Goal: Check status: Check status

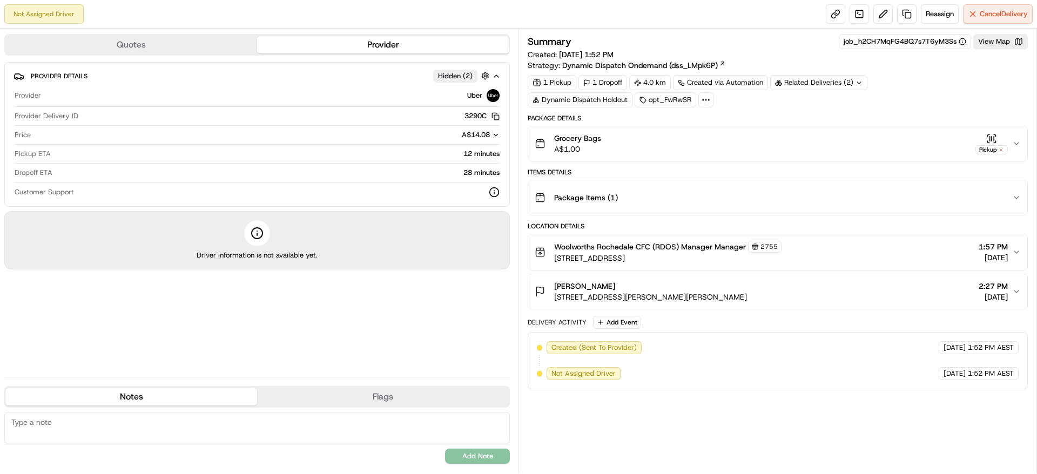
click at [163, 35] on div "Quotes Provider" at bounding box center [256, 45] width 505 height 22
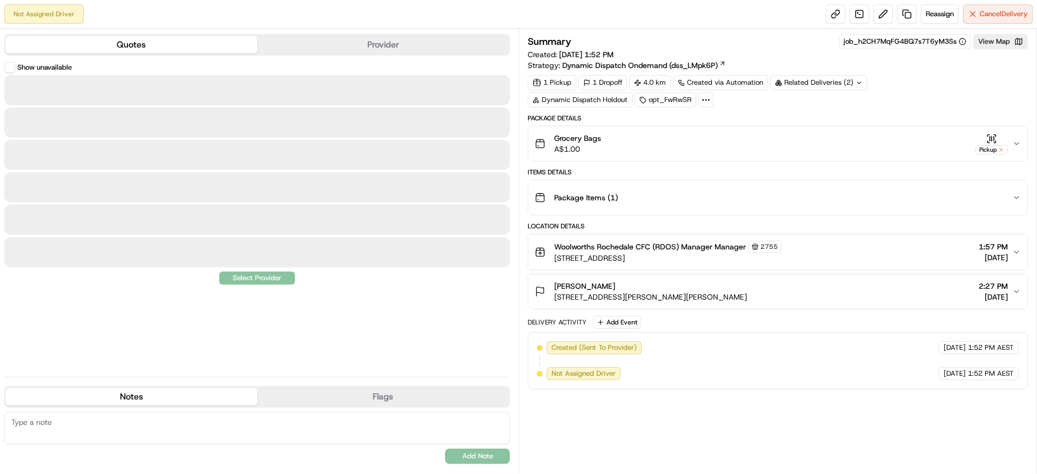
click at [200, 39] on button "Quotes" at bounding box center [131, 44] width 252 height 17
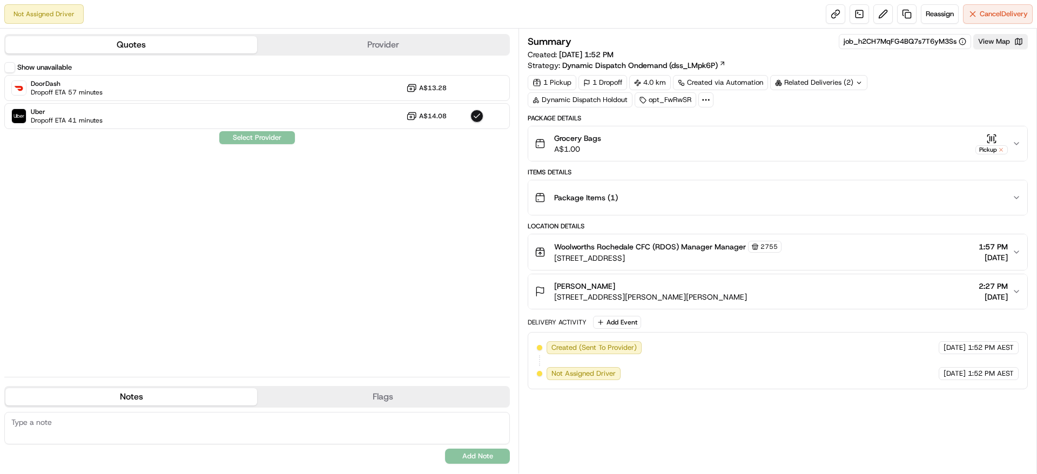
click at [804, 76] on div "Related Deliveries (2)" at bounding box center [818, 82] width 97 height 15
click at [824, 106] on span "job_cGGyD7ibCY4VeEA686ZFtB" at bounding box center [844, 107] width 106 height 10
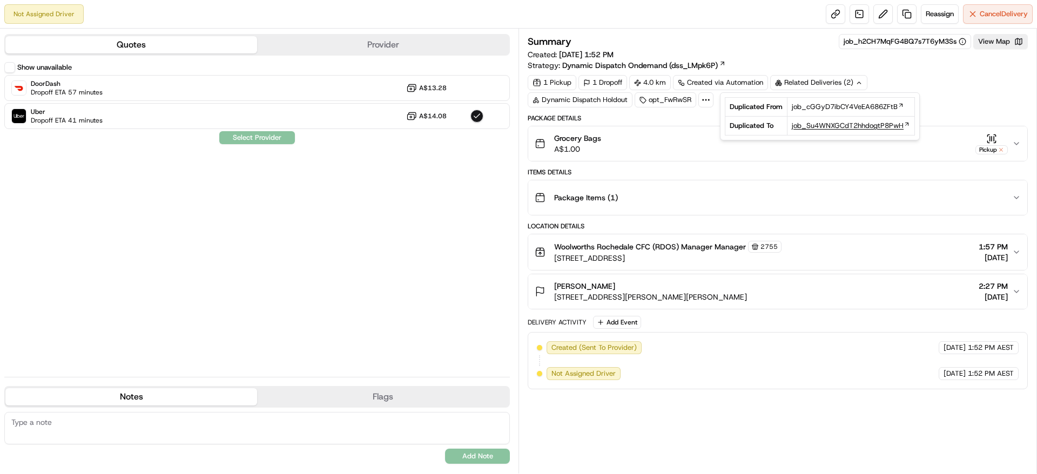
click at [827, 127] on span "job_Su4WNXGCdT2hhdogtP8PwH" at bounding box center [847, 126] width 112 height 10
click at [387, 191] on div "Show unavailable DoorDash Dropoff ETA 56 minutes A$13.28 Uber Dropoff ETA 40 mi…" at bounding box center [256, 215] width 505 height 306
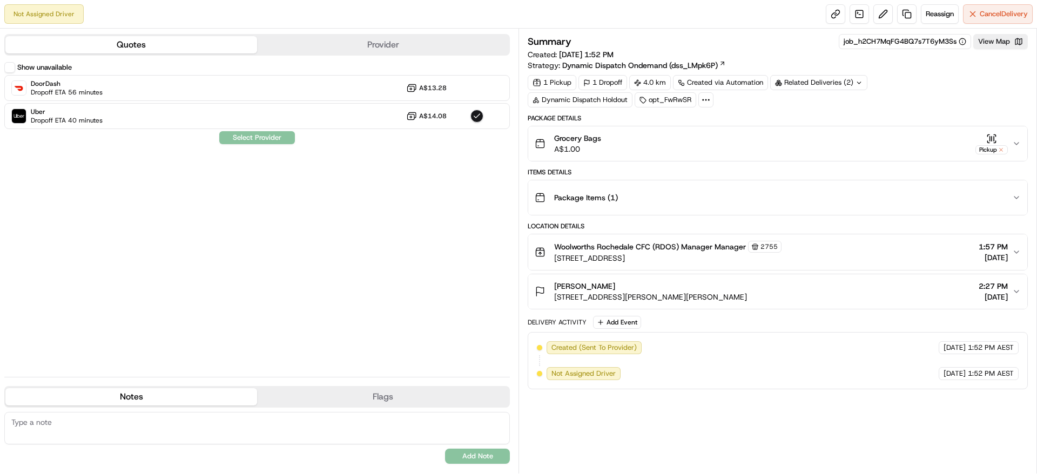
click at [309, 55] on div "Quotes Provider" at bounding box center [256, 45] width 505 height 22
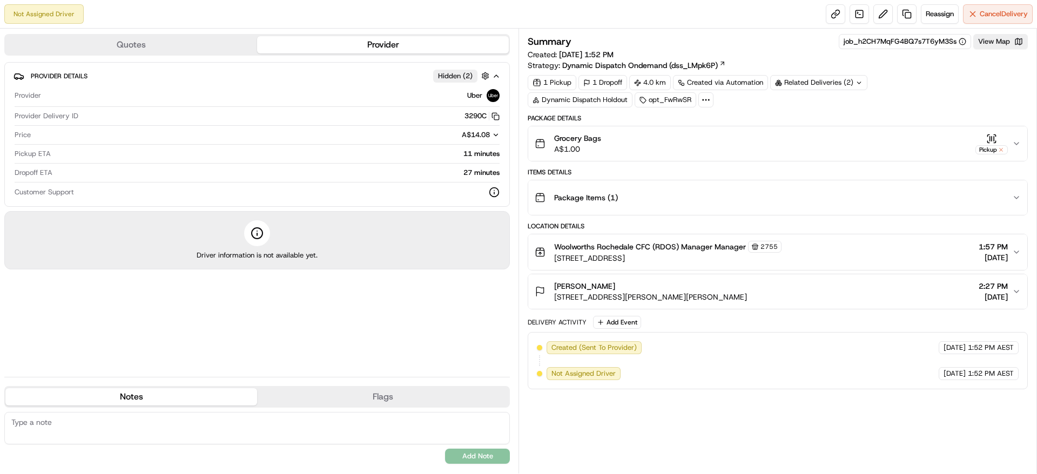
click at [323, 49] on button "Provider" at bounding box center [383, 44] width 252 height 17
drag, startPoint x: 921, startPoint y: 367, endPoint x: 1013, endPoint y: 372, distance: 91.9
click at [1013, 372] on div "17/08/2025 1:52 PM AEST" at bounding box center [978, 373] width 80 height 13
click at [1013, 372] on span "1:52 PM AEST" at bounding box center [990, 374] width 46 height 10
drag, startPoint x: 1015, startPoint y: 374, endPoint x: 892, endPoint y: 377, distance: 123.1
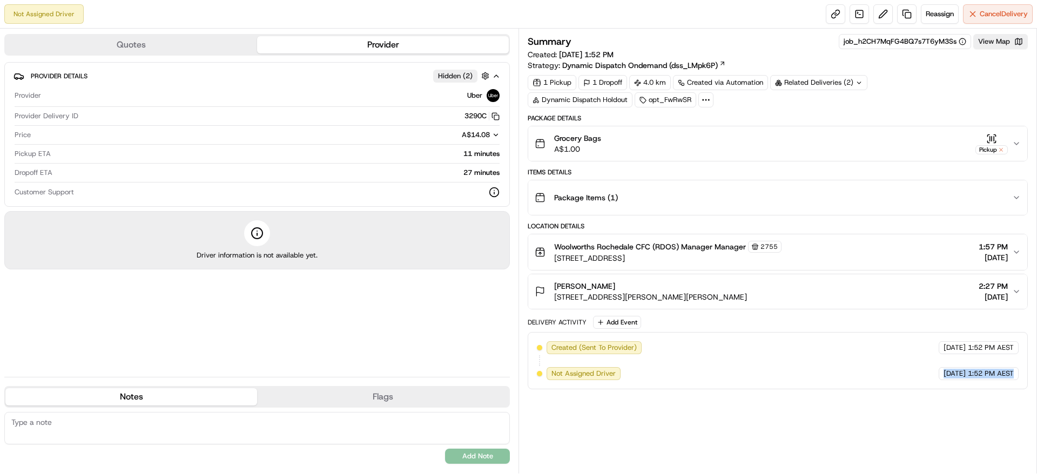
click at [892, 377] on div "Created (Sent To Provider) Uber 17/08/2025 1:52 PM AEST Not Assigned Driver Ube…" at bounding box center [778, 360] width 482 height 39
drag, startPoint x: 917, startPoint y: 374, endPoint x: 1019, endPoint y: 376, distance: 101.5
click at [1019, 376] on div "Created (Sent To Provider) Uber 17/08/2025 1:52 PM AEST Not Assigned Driver Ube…" at bounding box center [777, 360] width 500 height 57
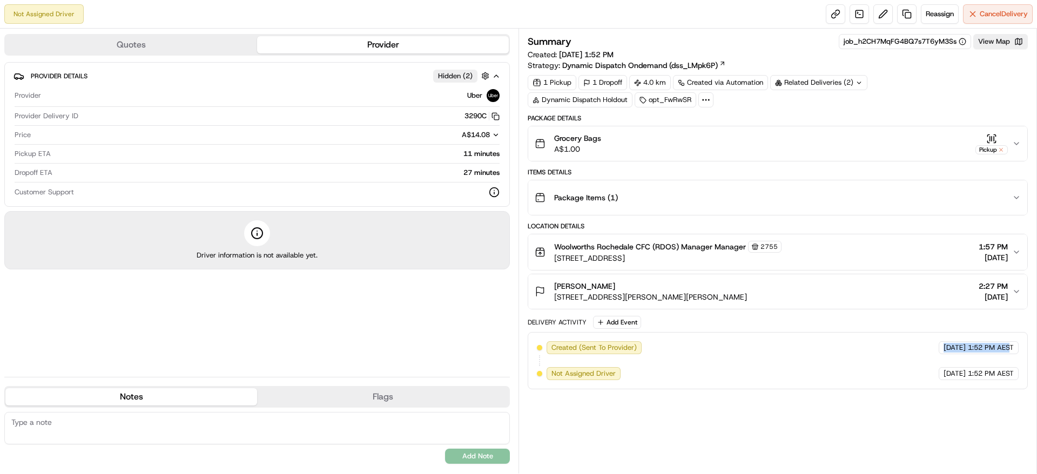
drag, startPoint x: 924, startPoint y: 351, endPoint x: 1006, endPoint y: 346, distance: 82.8
click at [1006, 346] on div "17/08/2025 1:52 PM AEST" at bounding box center [978, 347] width 80 height 13
click at [1006, 346] on span "1:52 PM AEST" at bounding box center [990, 348] width 46 height 10
drag, startPoint x: 1024, startPoint y: 347, endPoint x: 900, endPoint y: 341, distance: 123.8
click at [900, 341] on div "Created (Sent To Provider) Uber 17/08/2025 1:52 PM AEST Not Assigned Driver Ube…" at bounding box center [777, 360] width 500 height 57
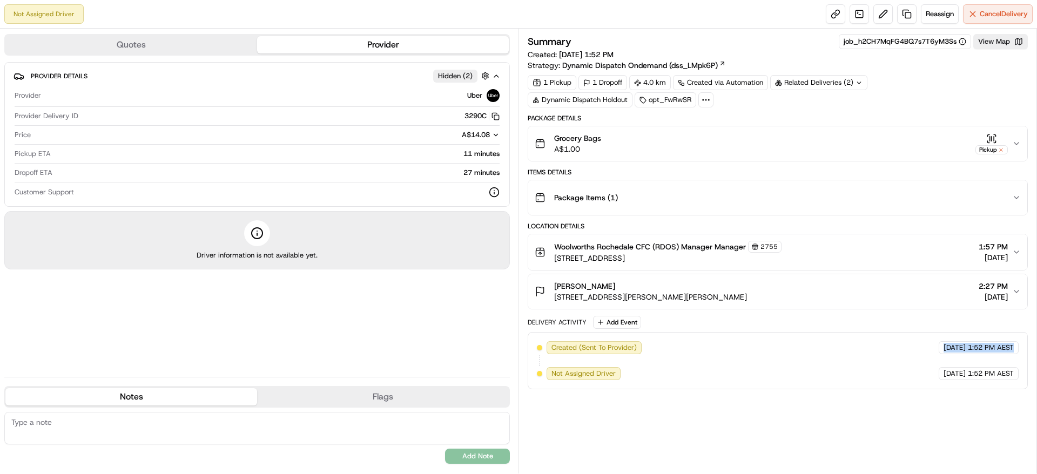
click at [900, 341] on div "Created (Sent To Provider) Uber 17/08/2025 1:52 PM AEST Not Assigned Driver Ube…" at bounding box center [778, 360] width 482 height 39
drag, startPoint x: 919, startPoint y: 347, endPoint x: 1016, endPoint y: 344, distance: 97.2
click at [1016, 344] on div "17/08/2025 1:52 PM AEST" at bounding box center [978, 347] width 80 height 13
click at [237, 32] on div "Quotes Provider Provider Details Hidden ( 2 ) Provider Uber Provider Delivery I…" at bounding box center [259, 251] width 518 height 445
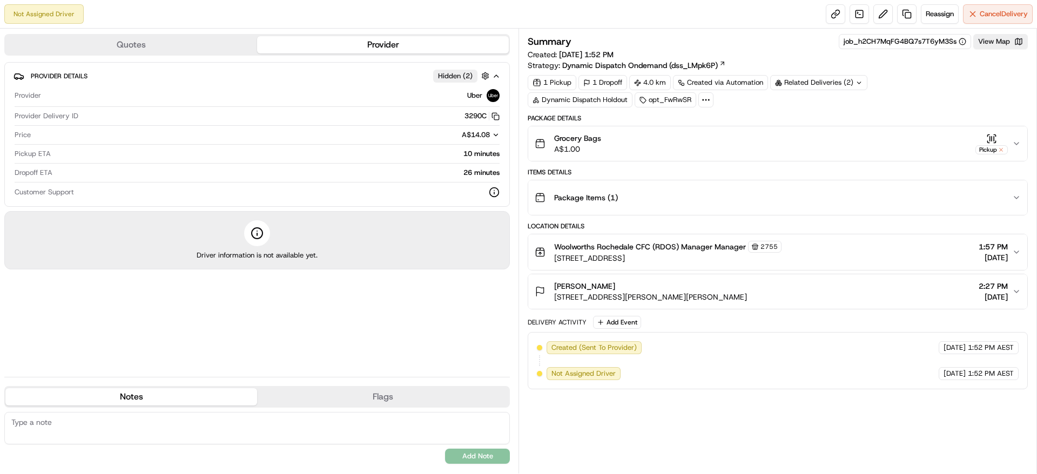
click at [222, 38] on button "Quotes" at bounding box center [131, 44] width 252 height 17
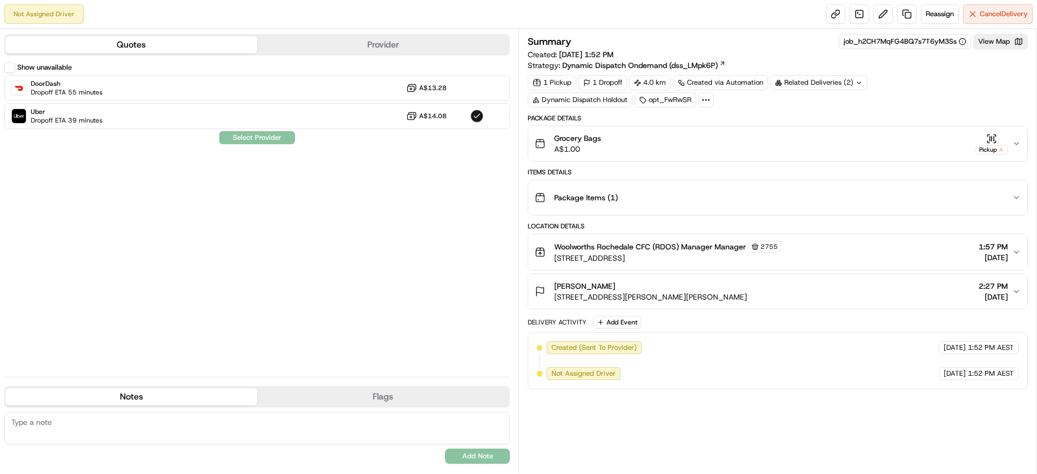
click at [377, 39] on button "Provider" at bounding box center [383, 44] width 252 height 17
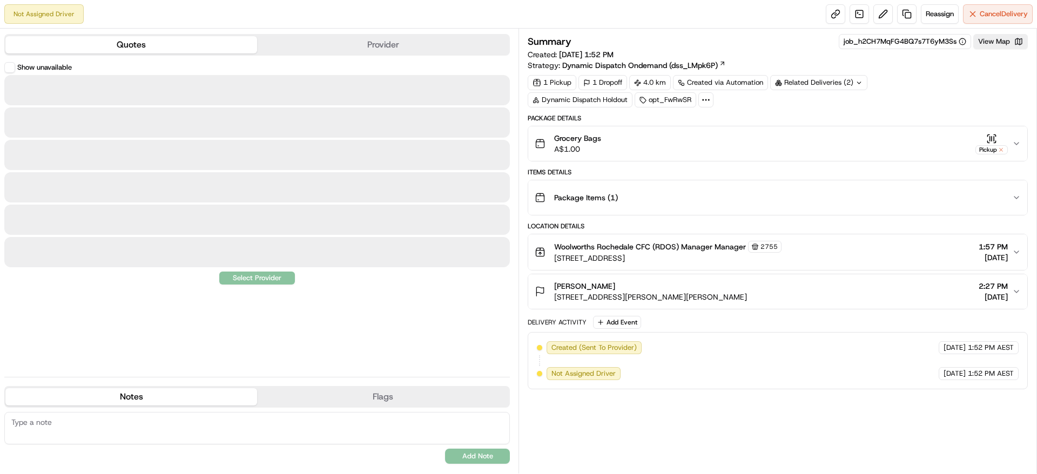
click at [223, 49] on button "Quotes" at bounding box center [131, 44] width 252 height 17
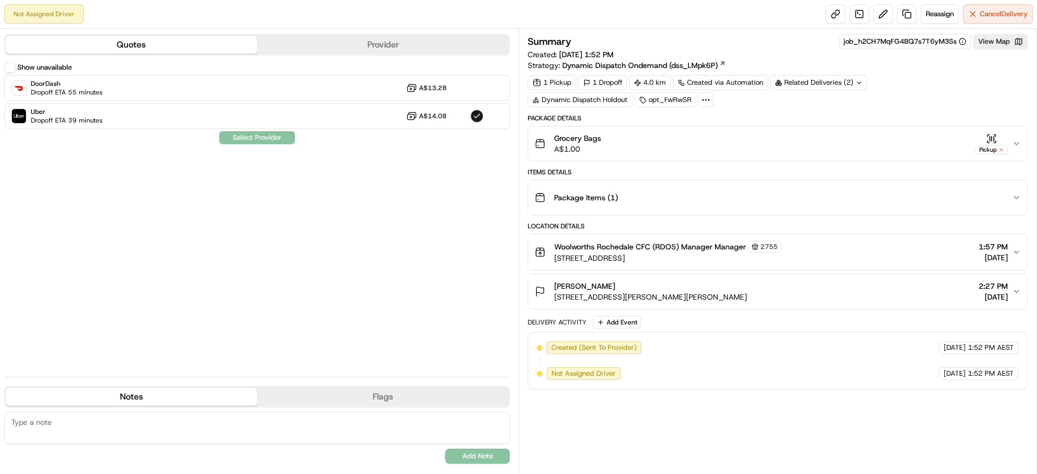
click at [840, 119] on div "Package Details" at bounding box center [777, 118] width 500 height 9
click at [823, 150] on div "Grocery Bags A$1.00 Pickup" at bounding box center [772, 144] width 477 height 22
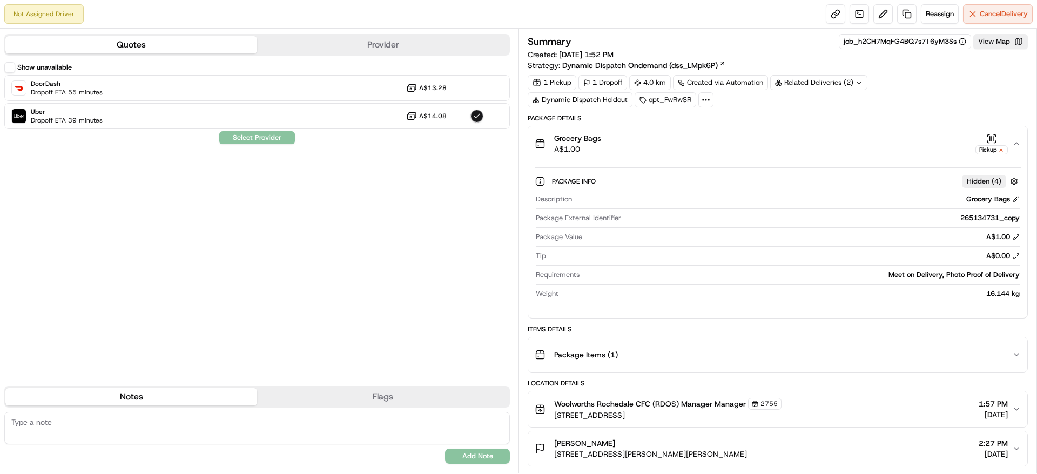
click at [823, 150] on div "Grocery Bags A$1.00 Pickup" at bounding box center [772, 144] width 477 height 22
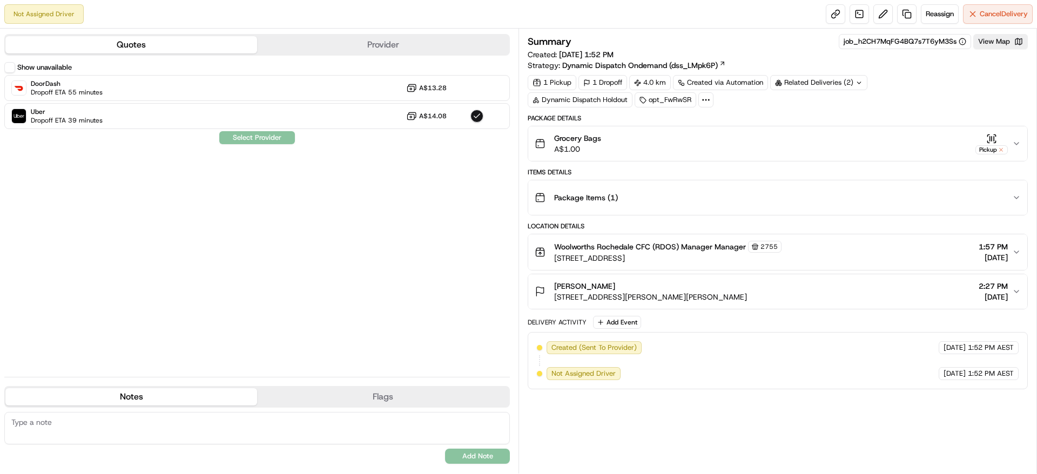
click at [346, 25] on div "Not Assigned Driver Reassign Cancel Delivery" at bounding box center [518, 14] width 1037 height 29
click at [297, 50] on button "Provider" at bounding box center [383, 44] width 252 height 17
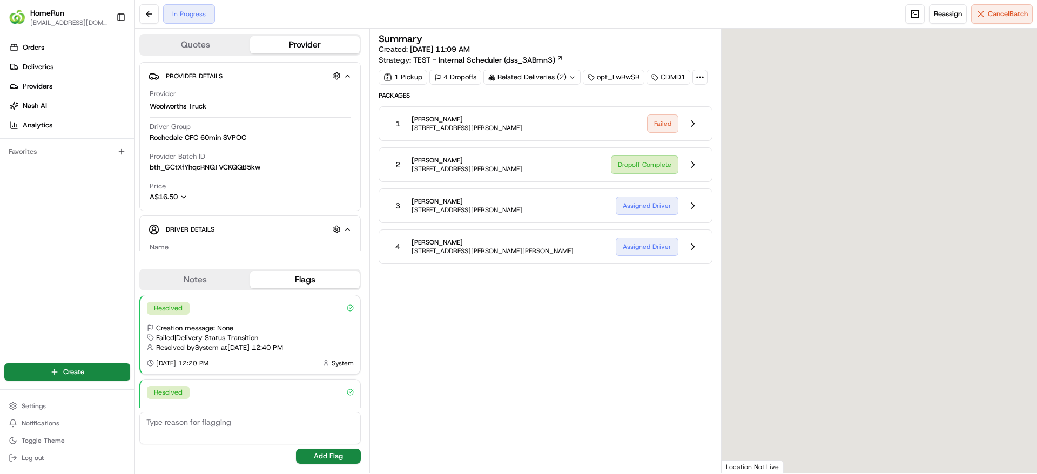
scroll to position [211, 0]
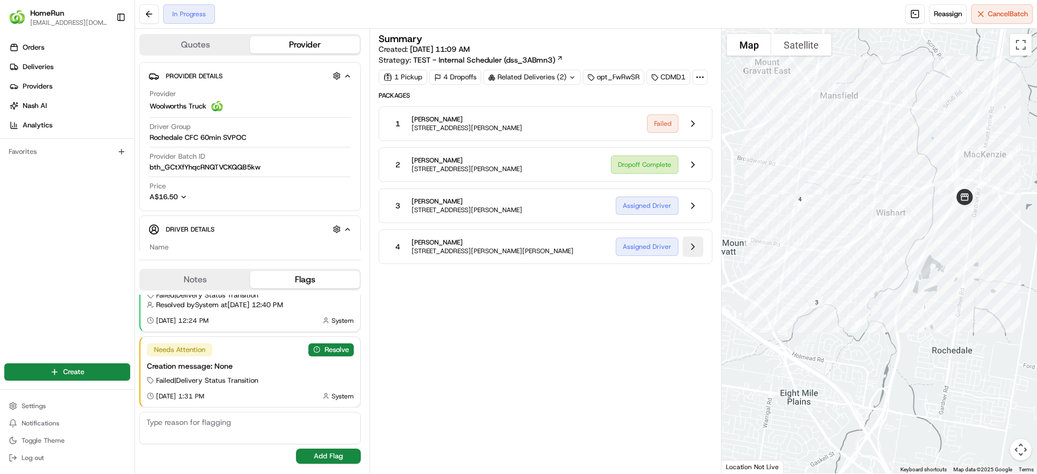
click at [694, 246] on button at bounding box center [692, 246] width 21 height 21
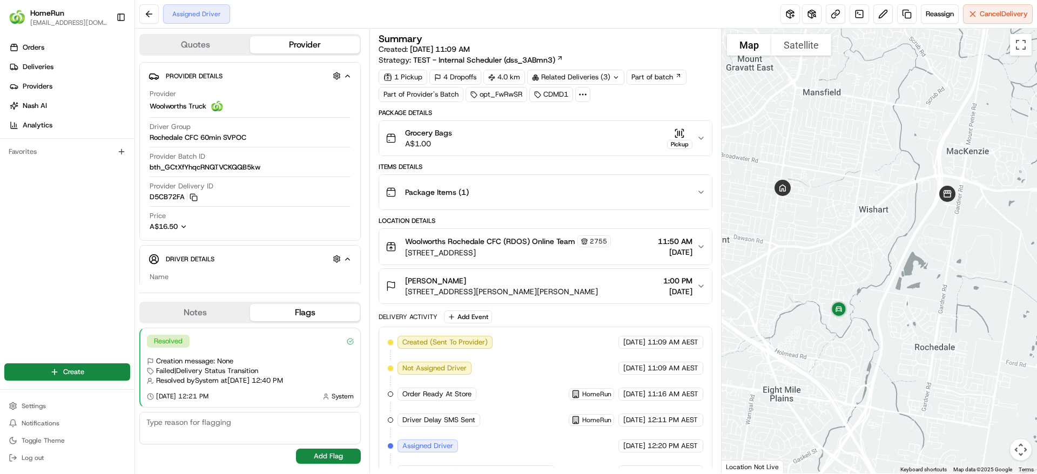
drag, startPoint x: 900, startPoint y: 330, endPoint x: 885, endPoint y: 276, distance: 55.5
click at [885, 276] on div at bounding box center [879, 251] width 316 height 445
click at [702, 193] on icon "button" at bounding box center [700, 192] width 9 height 9
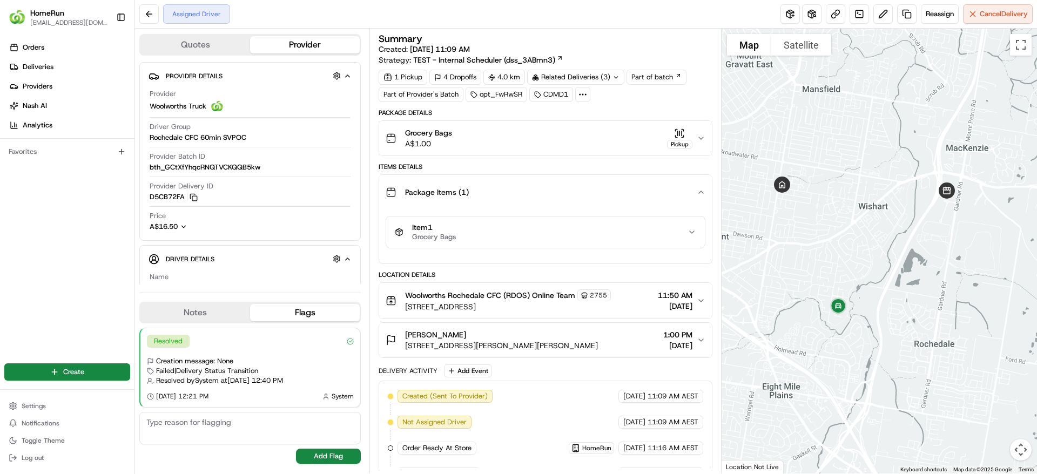
click at [702, 193] on icon "button" at bounding box center [701, 192] width 4 height 2
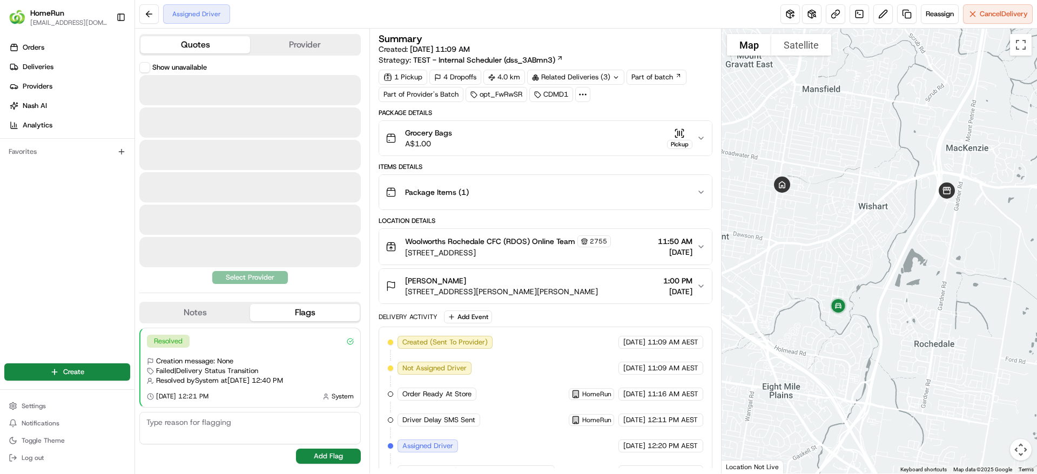
click at [199, 44] on button "Quotes" at bounding box center [195, 44] width 110 height 17
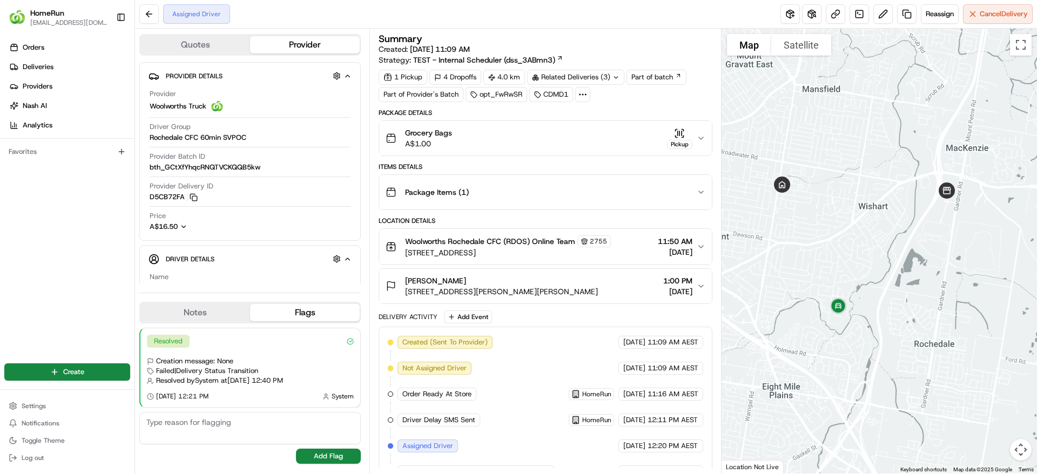
click at [287, 38] on button "Provider" at bounding box center [305, 44] width 110 height 17
click at [587, 273] on button "Sonya Pulj 10 Denton St, Wishart, QLD 4122, AU 1:00 PM 17/08/2025" at bounding box center [545, 286] width 332 height 35
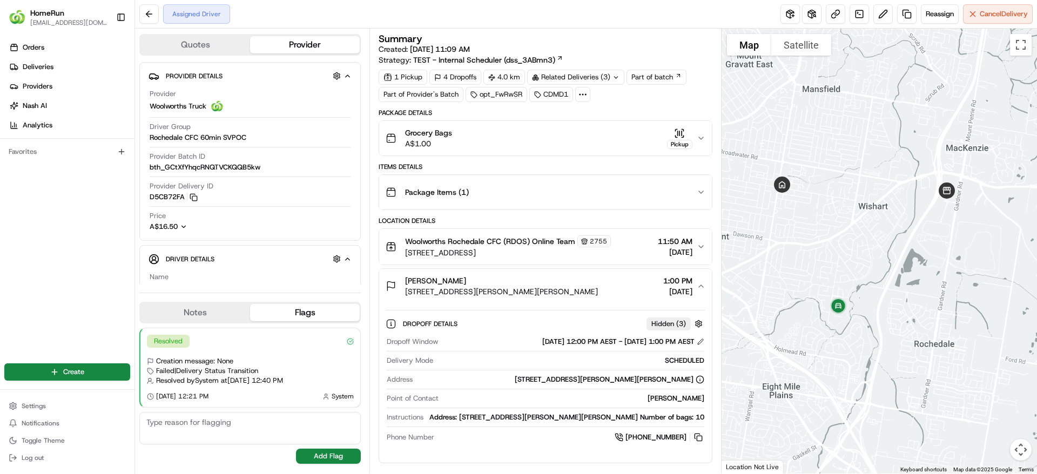
click at [587, 273] on button "Sonya Pulj 10 Denton St, Wishart, QLD 4122, AU 1:00 PM 17/08/2025" at bounding box center [545, 286] width 332 height 35
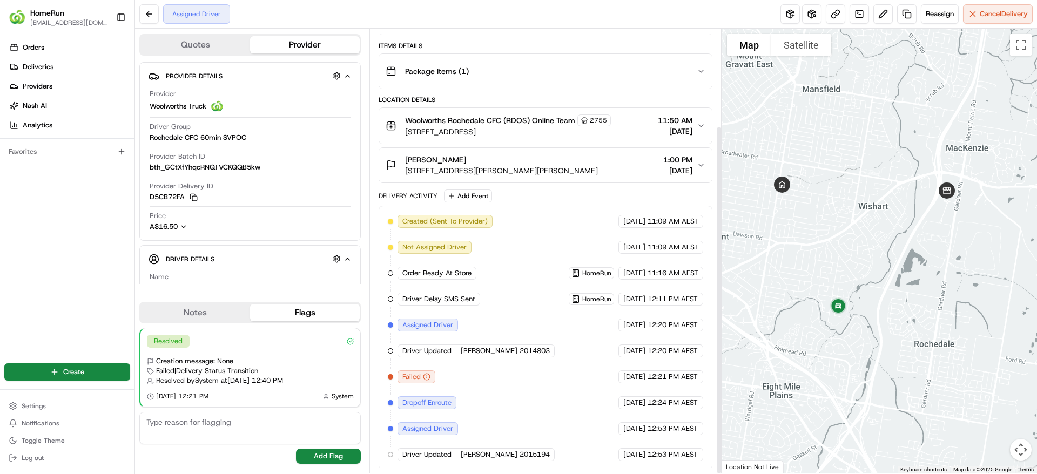
scroll to position [123, 0]
drag, startPoint x: 829, startPoint y: 272, endPoint x: 845, endPoint y: 284, distance: 20.1
click at [845, 284] on div at bounding box center [879, 251] width 316 height 445
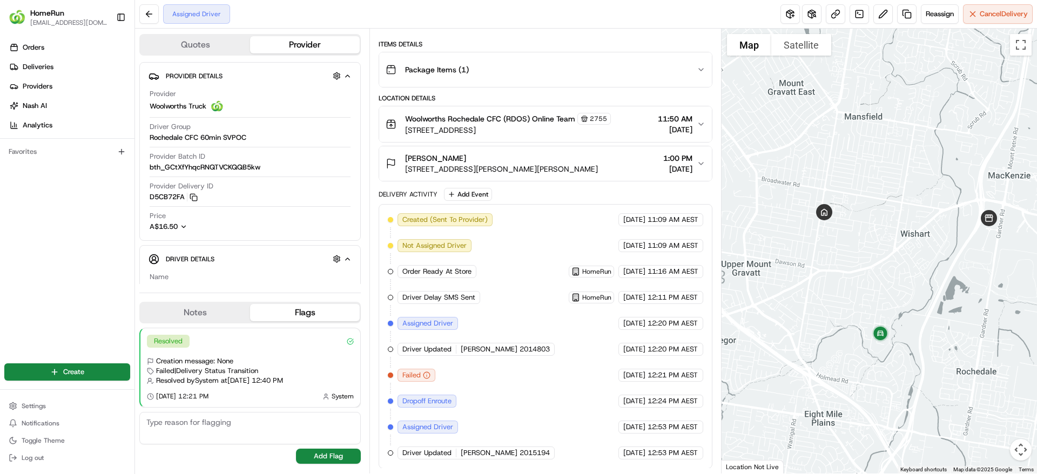
click at [211, 36] on button "Quotes" at bounding box center [195, 44] width 110 height 17
click at [270, 49] on button "Provider" at bounding box center [305, 44] width 110 height 17
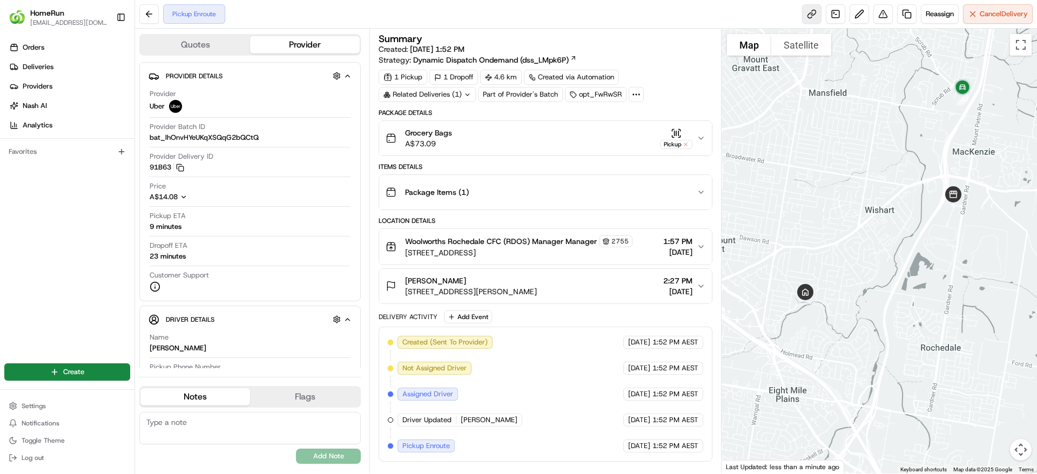
click at [809, 12] on link at bounding box center [811, 13] width 19 height 19
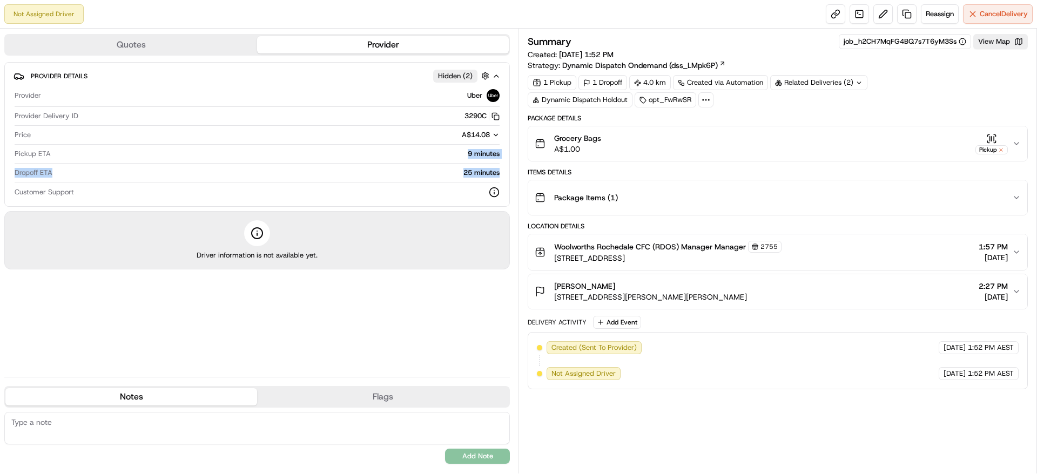
drag, startPoint x: 468, startPoint y: 152, endPoint x: 506, endPoint y: 173, distance: 44.2
click at [506, 173] on div "Provider Details Hidden ( 2 ) Provider Uber Provider Delivery ID 3290C Copy del…" at bounding box center [256, 134] width 505 height 145
drag, startPoint x: 506, startPoint y: 173, endPoint x: 465, endPoint y: 148, distance: 47.8
click at [465, 148] on div "Provider Details Hidden ( 2 ) Provider Uber Provider Delivery ID 3290C Copy del…" at bounding box center [256, 134] width 505 height 145
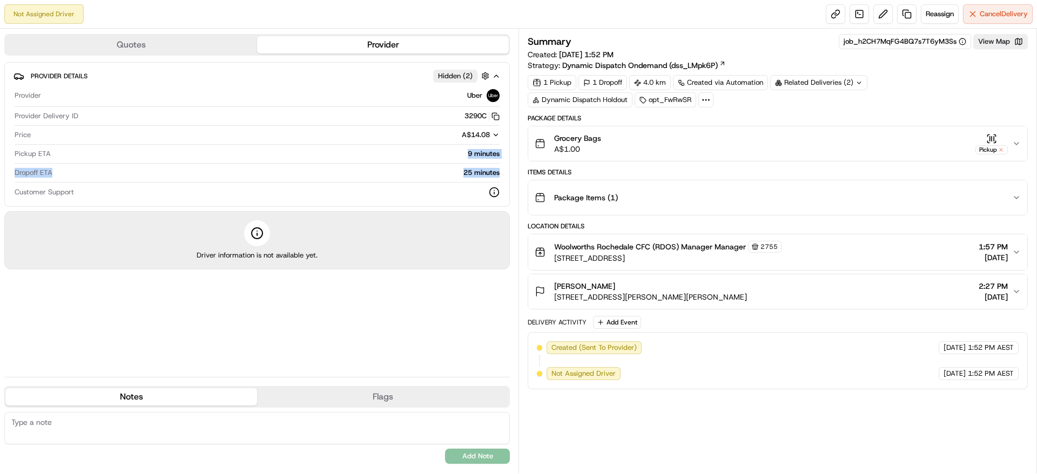
click at [465, 148] on div "Provider Uber Provider Delivery ID 3290C Copy del_BIFKFSu6RlGWVy64nEMpDA 3290C …" at bounding box center [256, 143] width 487 height 117
click at [822, 83] on div "Related Deliveries (2)" at bounding box center [818, 82] width 97 height 15
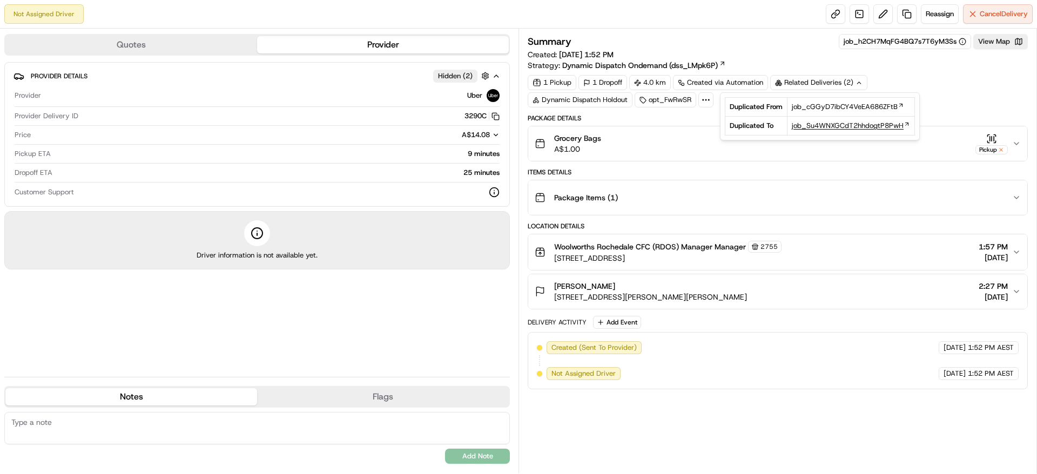
click at [830, 128] on span "job_Su4WNXGCdT2hhdogtP8PwH" at bounding box center [847, 126] width 112 height 10
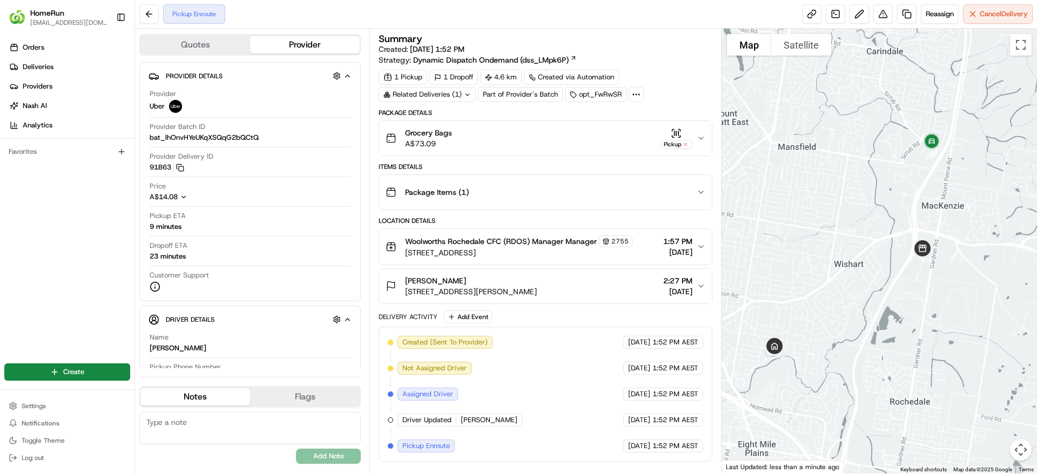
drag, startPoint x: 925, startPoint y: 271, endPoint x: 889, endPoint y: 320, distance: 61.3
click at [889, 320] on div at bounding box center [879, 251] width 316 height 445
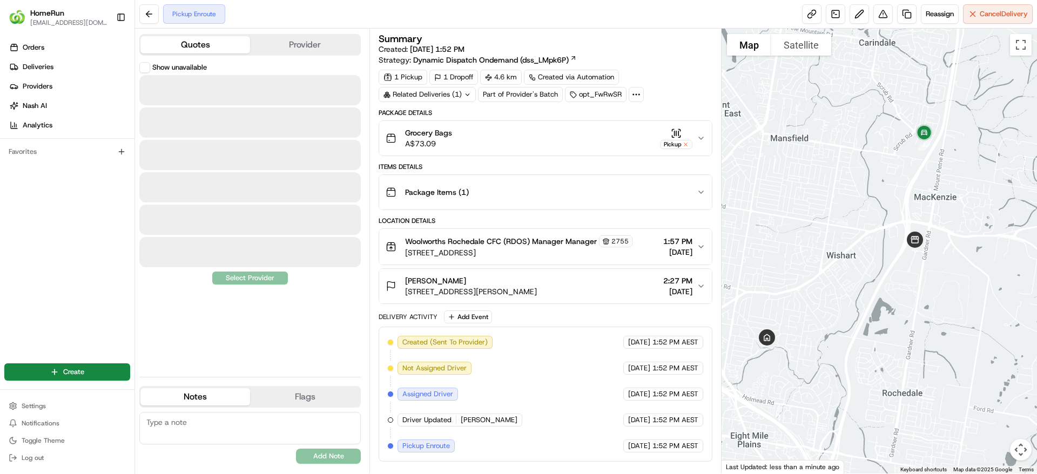
click at [212, 44] on button "Quotes" at bounding box center [195, 44] width 110 height 17
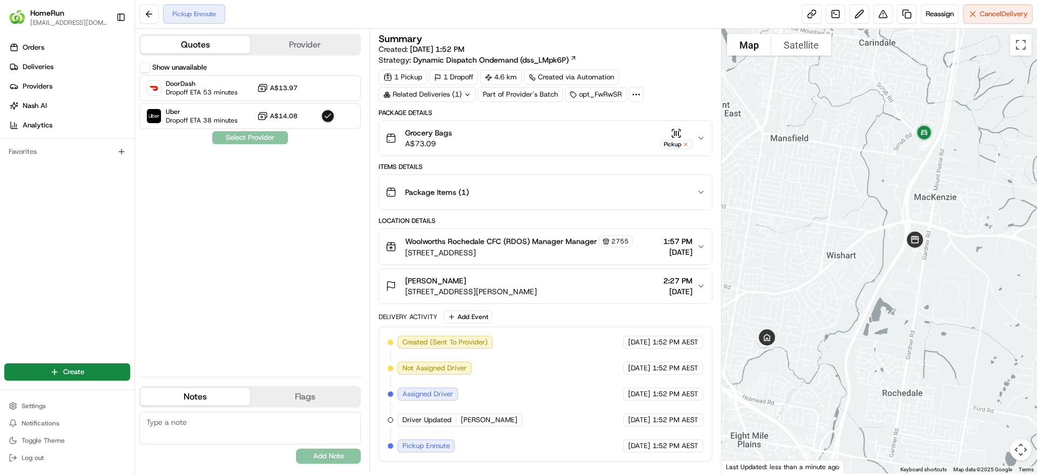
click at [296, 45] on button "Provider" at bounding box center [305, 44] width 110 height 17
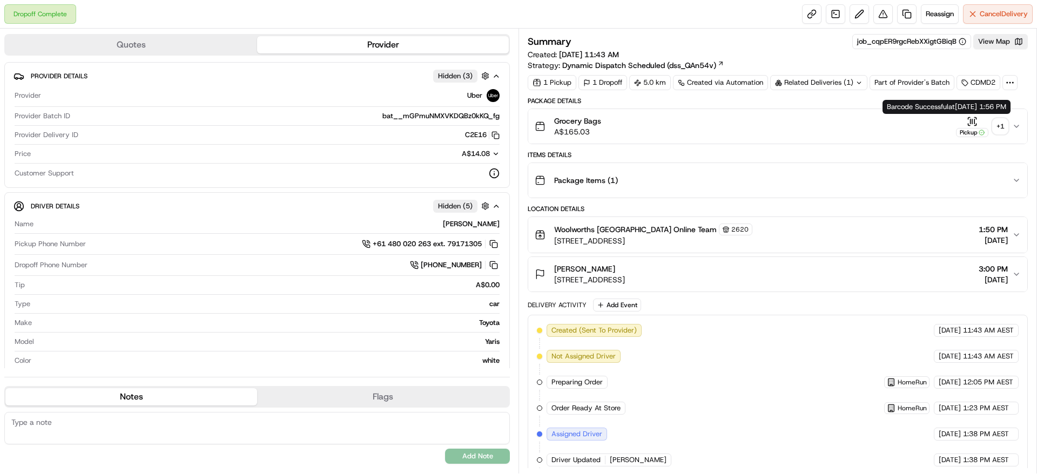
click at [993, 123] on div "+ 1" at bounding box center [999, 126] width 15 height 15
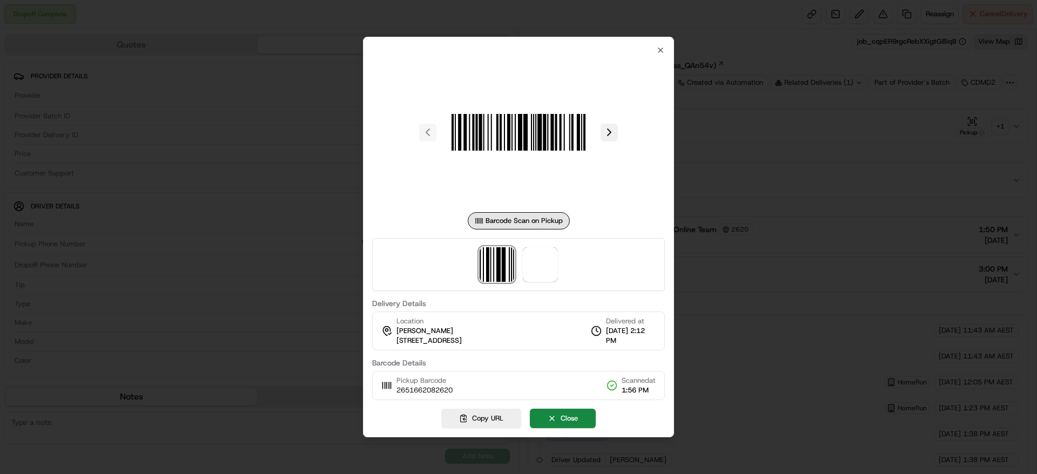
click at [604, 132] on button at bounding box center [608, 132] width 17 height 17
